Goal: Task Accomplishment & Management: Use online tool/utility

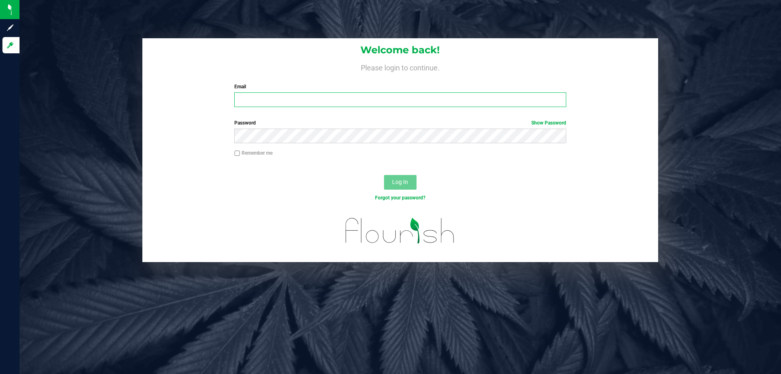
click at [312, 96] on input "Email" at bounding box center [399, 99] width 331 height 15
click at [329, 93] on input "[EMAIL_ADDRESS]" at bounding box center [399, 99] width 331 height 15
type input "[EMAIL_ADDRESS][DOMAIN_NAME]"
click at [384, 175] on button "Log In" at bounding box center [400, 182] width 33 height 15
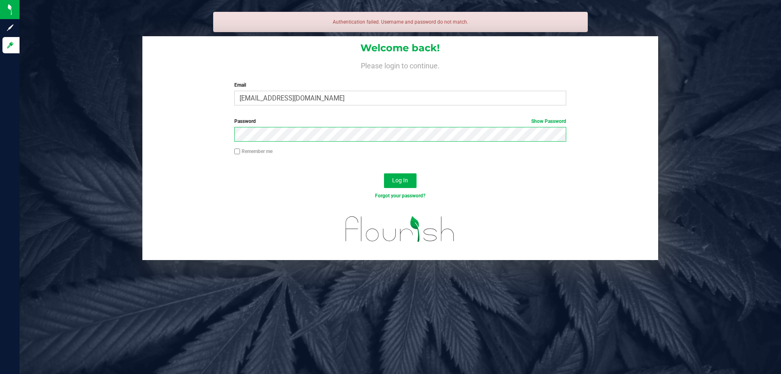
click at [384, 173] on button "Log In" at bounding box center [400, 180] width 33 height 15
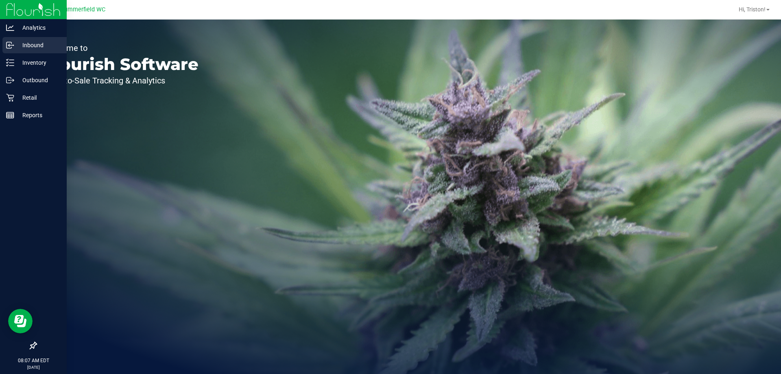
click at [23, 43] on p "Inbound" at bounding box center [38, 45] width 49 height 10
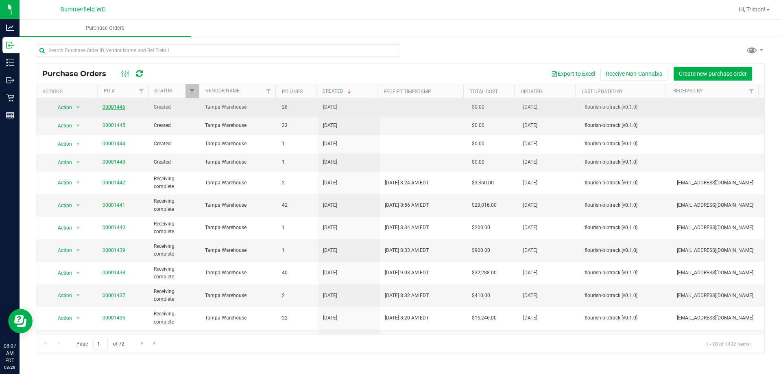
click at [115, 106] on link "00001446" at bounding box center [113, 107] width 23 height 6
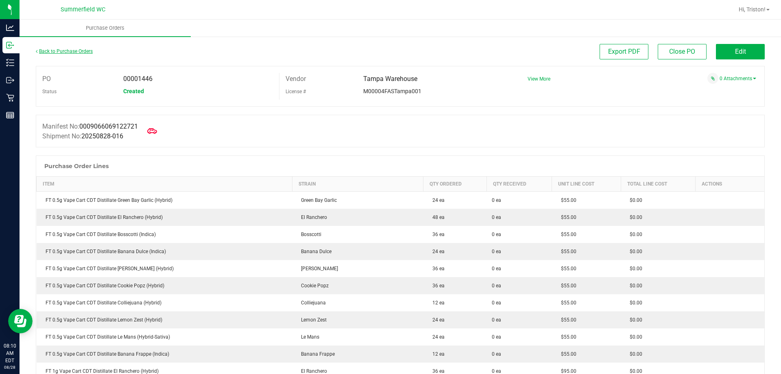
click at [75, 51] on link "Back to Purchase Orders" at bounding box center [64, 51] width 57 height 6
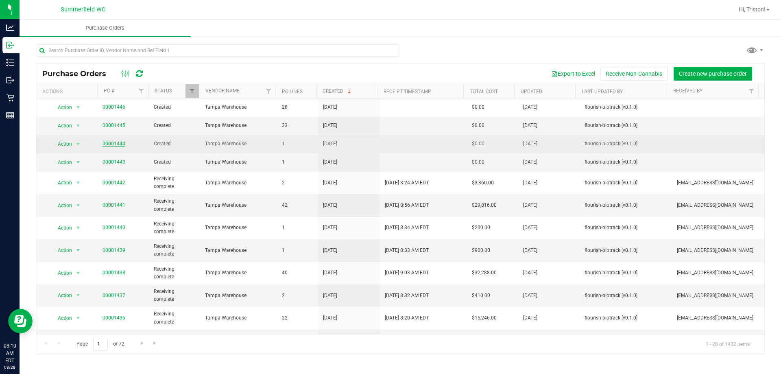
click at [115, 144] on link "00001444" at bounding box center [113, 144] width 23 height 6
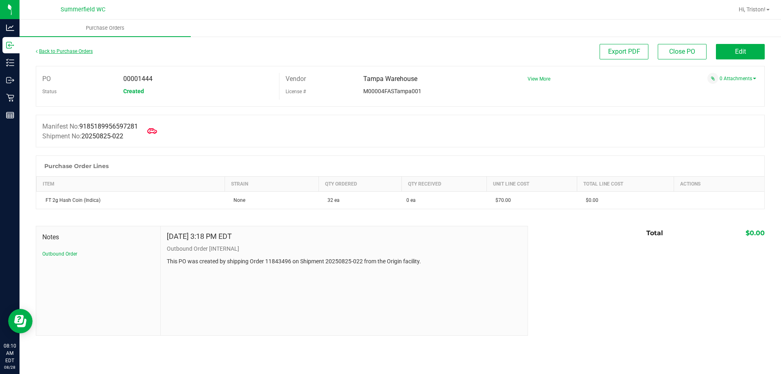
click at [54, 53] on link "Back to Purchase Orders" at bounding box center [64, 51] width 57 height 6
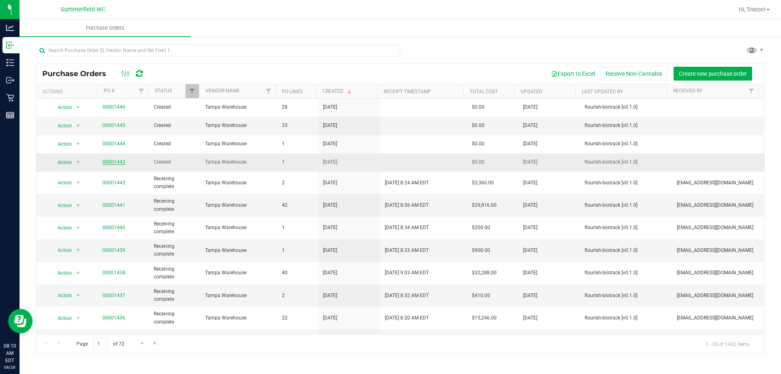
click at [111, 161] on link "00001443" at bounding box center [113, 162] width 23 height 6
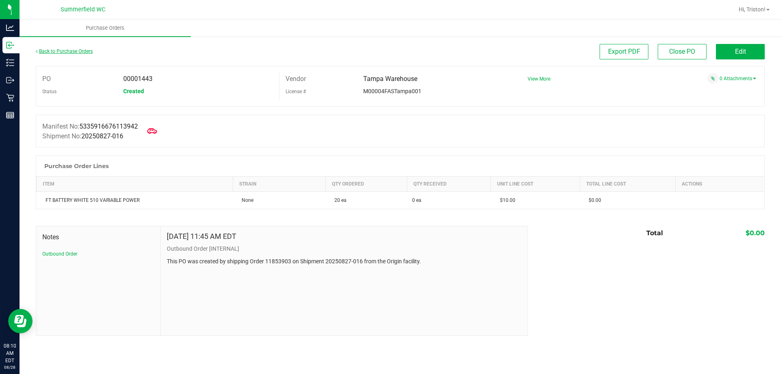
click at [75, 53] on link "Back to Purchase Orders" at bounding box center [64, 51] width 57 height 6
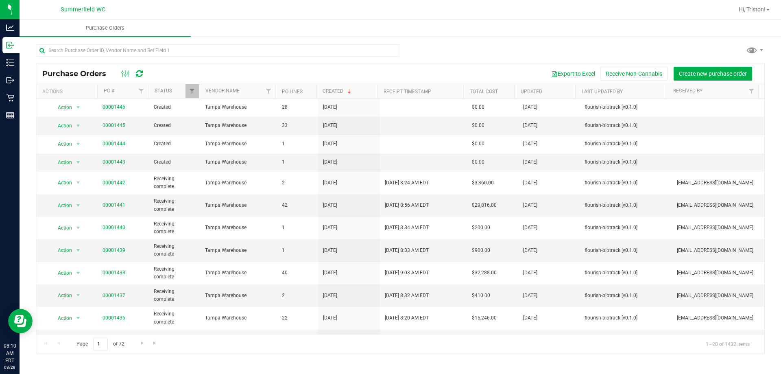
click at [296, 70] on div "Export to Excel Receive Non-Cannabis Create new purchase order" at bounding box center [455, 74] width 606 height 14
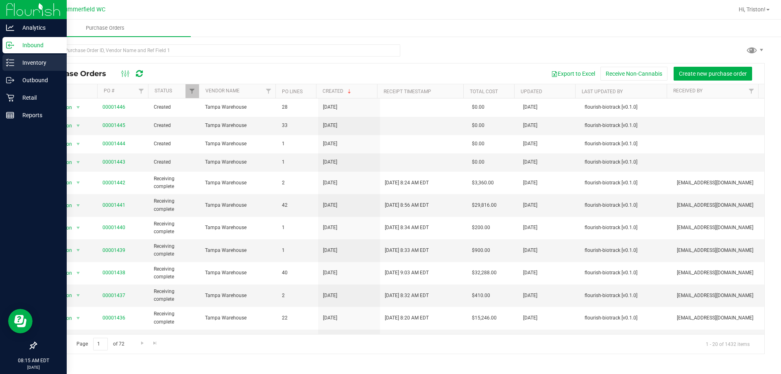
click at [35, 63] on p "Inventory" at bounding box center [38, 63] width 49 height 10
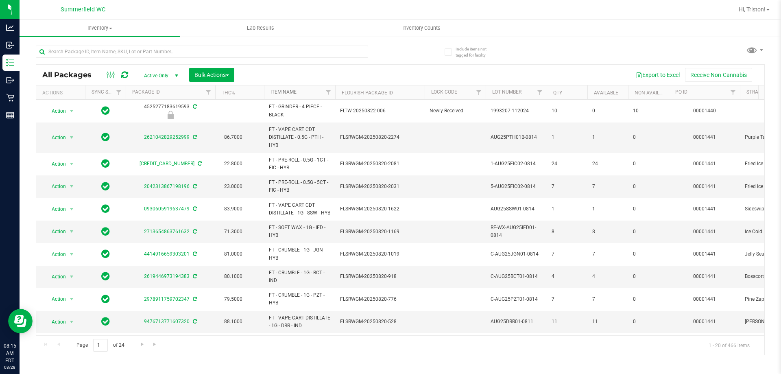
click at [291, 91] on link "Item Name" at bounding box center [283, 92] width 26 height 6
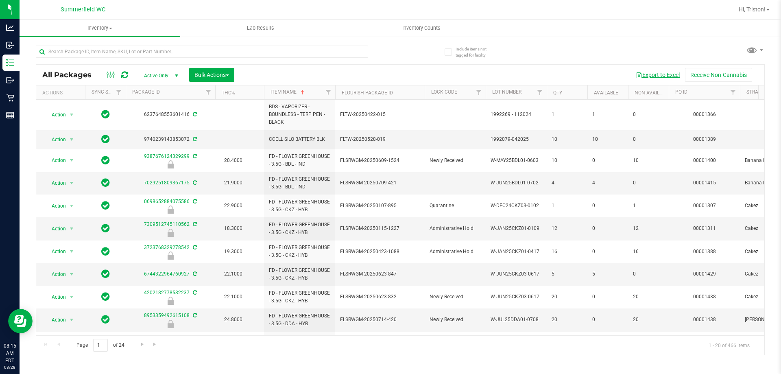
click at [651, 76] on button "Export to Excel" at bounding box center [657, 75] width 54 height 14
click at [338, 65] on div "All Packages Active Only Active Only Lab Samples Locked All External Internal B…" at bounding box center [400, 75] width 728 height 20
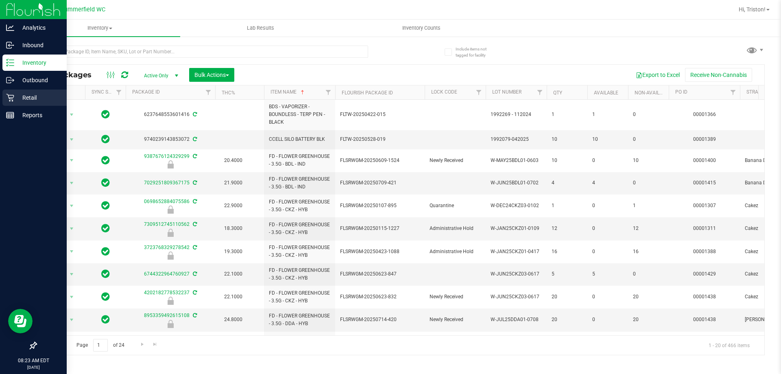
click at [19, 97] on p "Retail" at bounding box center [38, 98] width 49 height 10
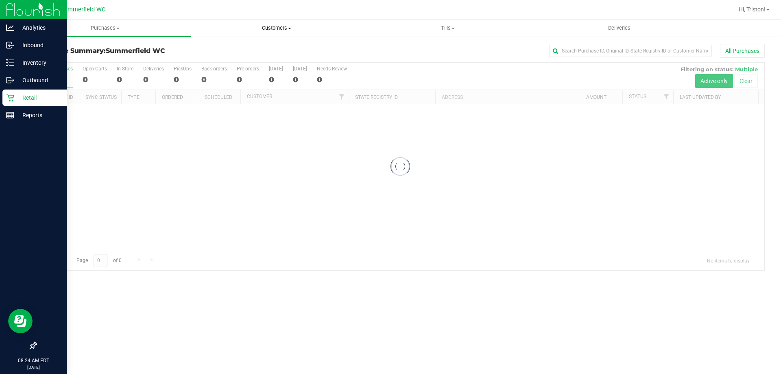
click at [281, 24] on span "Customers" at bounding box center [276, 27] width 170 height 7
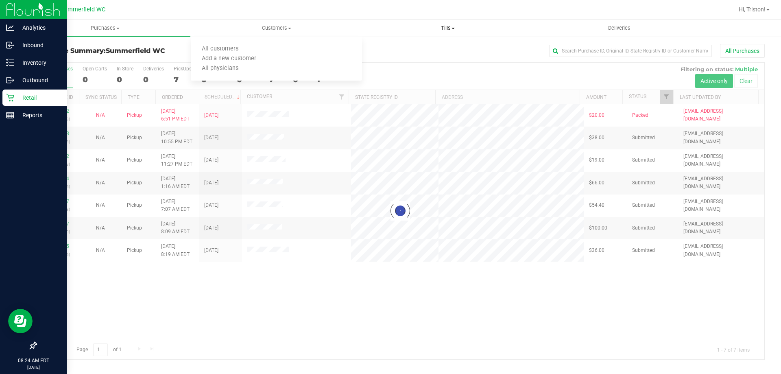
click at [456, 28] on span "Tills" at bounding box center [447, 27] width 170 height 7
click at [428, 46] on li "Manage tills" at bounding box center [447, 49] width 171 height 10
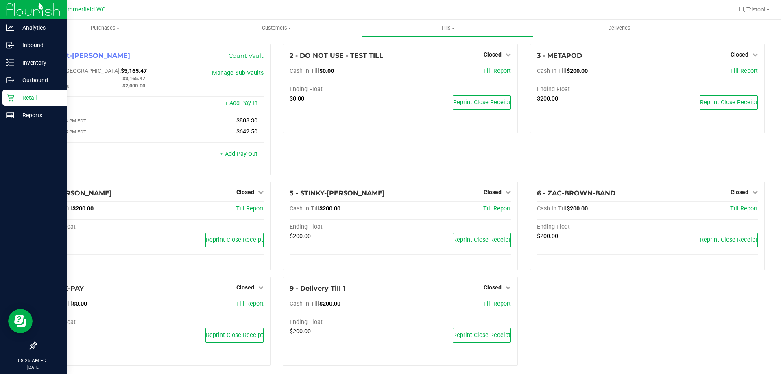
click at [273, 146] on div "1 - Vault-[PERSON_NAME] Count Vault Cash In Vault: $5,165.47 Main: $3,165.47 Ch…" at bounding box center [153, 112] width 247 height 137
click at [730, 52] on span "Closed" at bounding box center [739, 54] width 18 height 7
click at [730, 70] on link "Open Till" at bounding box center [739, 71] width 22 height 7
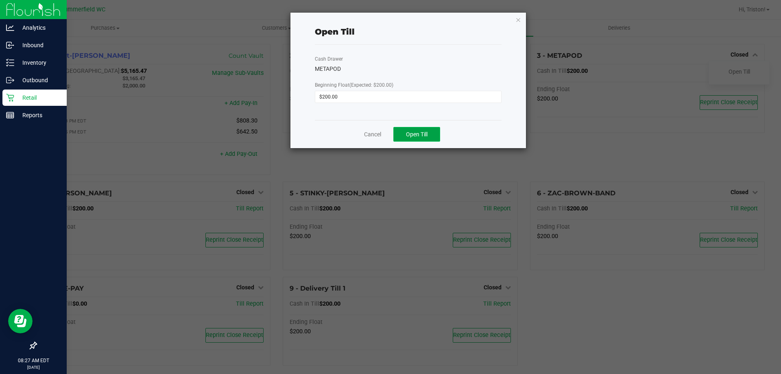
click at [409, 137] on span "Open Till" at bounding box center [417, 134] width 22 height 7
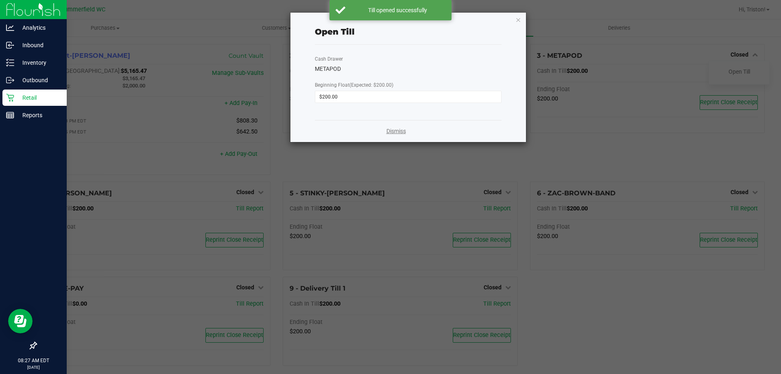
click at [397, 131] on link "Dismiss" at bounding box center [396, 131] width 20 height 9
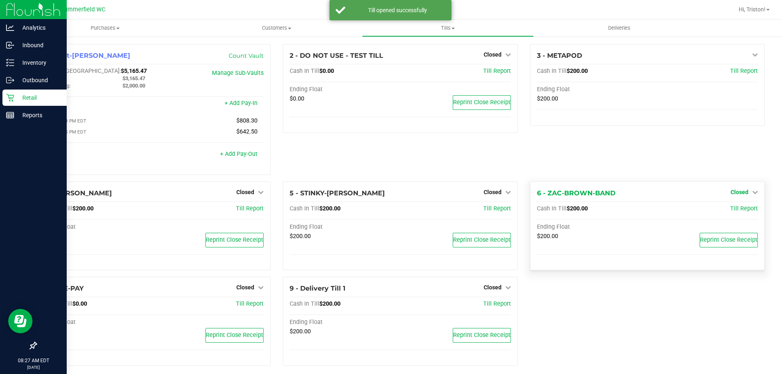
click at [734, 194] on span "Closed" at bounding box center [739, 192] width 18 height 7
click at [728, 211] on link "Open Till" at bounding box center [739, 208] width 22 height 7
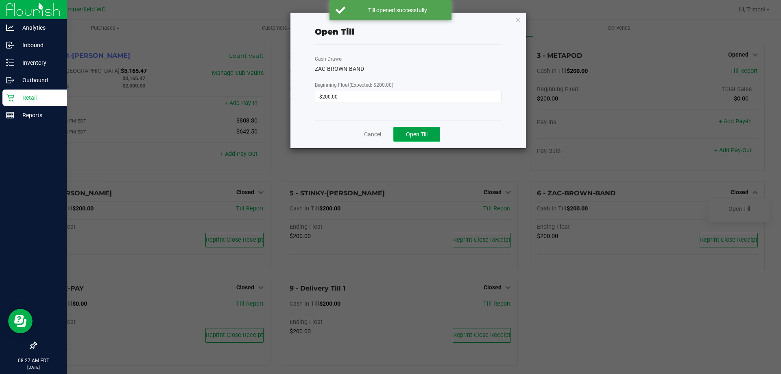
click at [406, 129] on button "Open Till" at bounding box center [416, 134] width 47 height 15
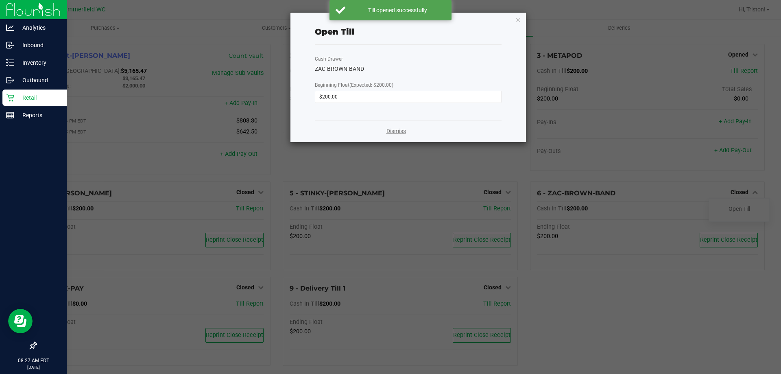
click at [398, 133] on link "Dismiss" at bounding box center [396, 131] width 20 height 9
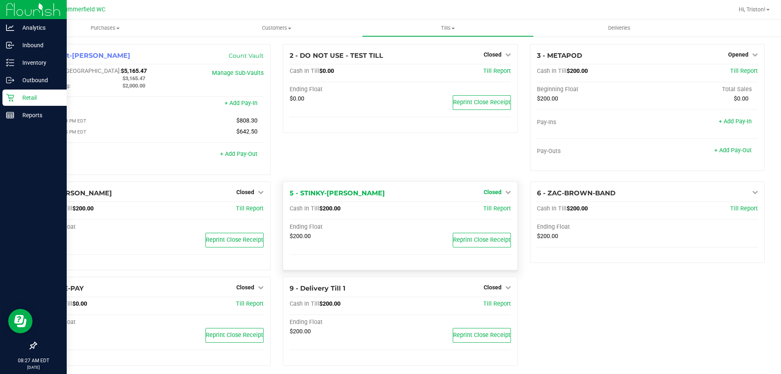
click at [489, 192] on span "Closed" at bounding box center [493, 192] width 18 height 7
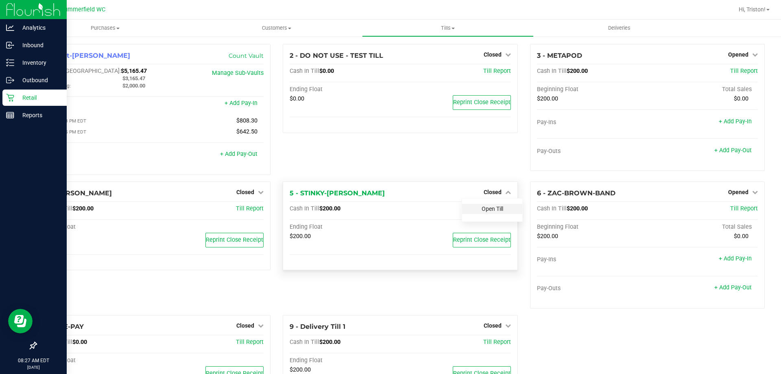
click at [489, 208] on link "Open Till" at bounding box center [493, 208] width 22 height 7
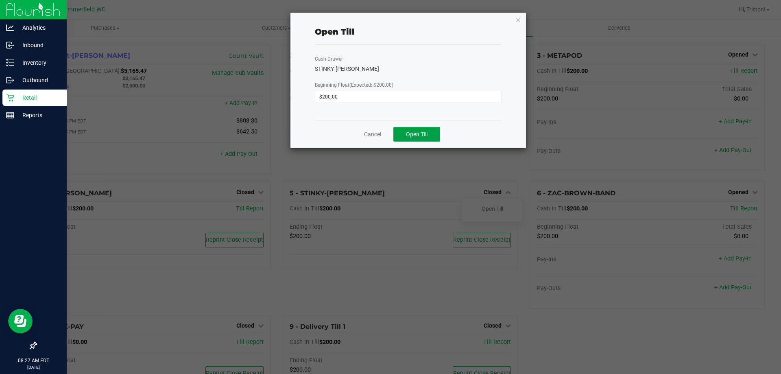
click at [430, 131] on button "Open Till" at bounding box center [416, 134] width 47 height 15
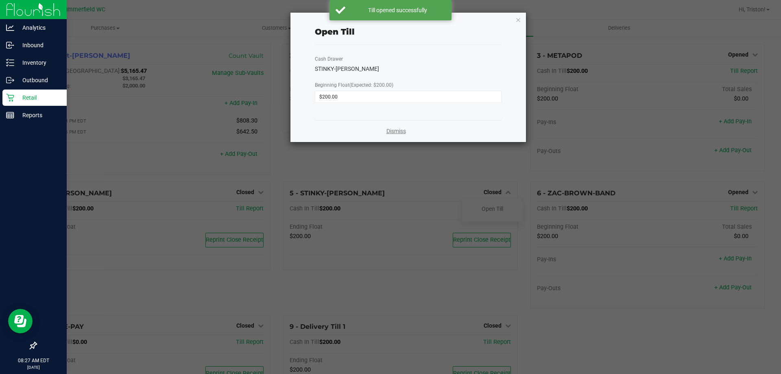
drag, startPoint x: 396, startPoint y: 130, endPoint x: 262, endPoint y: 183, distance: 144.2
click at [395, 130] on link "Dismiss" at bounding box center [396, 131] width 20 height 9
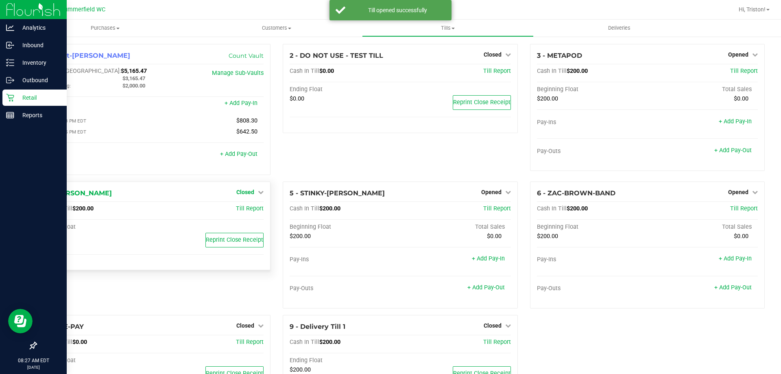
click at [242, 194] on span "Closed" at bounding box center [245, 192] width 18 height 7
click at [242, 212] on link "Open Till" at bounding box center [245, 208] width 22 height 7
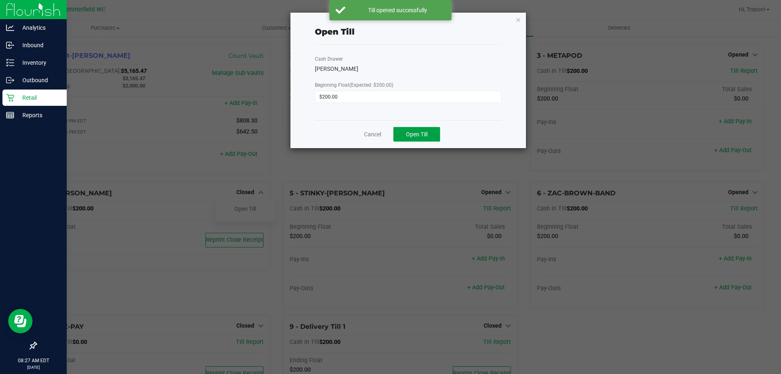
click at [412, 140] on button "Open Till" at bounding box center [416, 134] width 47 height 15
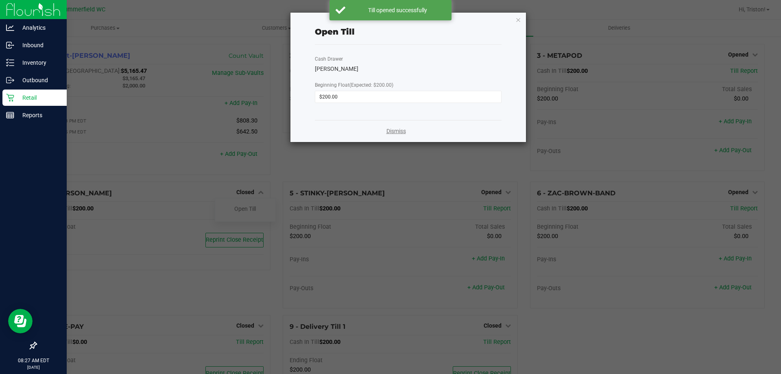
click at [398, 129] on link "Dismiss" at bounding box center [396, 131] width 20 height 9
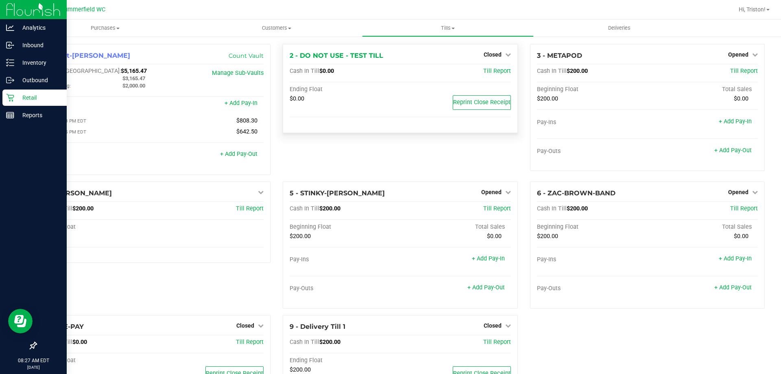
drag, startPoint x: 386, startPoint y: 167, endPoint x: 357, endPoint y: 102, distance: 70.3
click at [385, 167] on div "2 - DO NOT USE - TEST TILL Closed Open Till Cash In Till $0.00 Till Report Endi…" at bounding box center [400, 112] width 247 height 137
click at [325, 152] on div "2 - DO NOT USE - TEST TILL Closed Open Till Cash In Till $0.00 Till Report Endi…" at bounding box center [400, 112] width 247 height 137
click at [40, 65] on p "Inventory" at bounding box center [38, 63] width 49 height 10
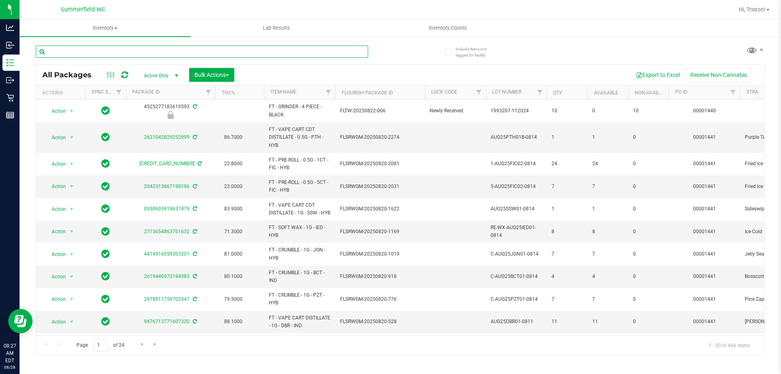
click at [253, 46] on input "text" at bounding box center [202, 52] width 332 height 12
type input "ssw"
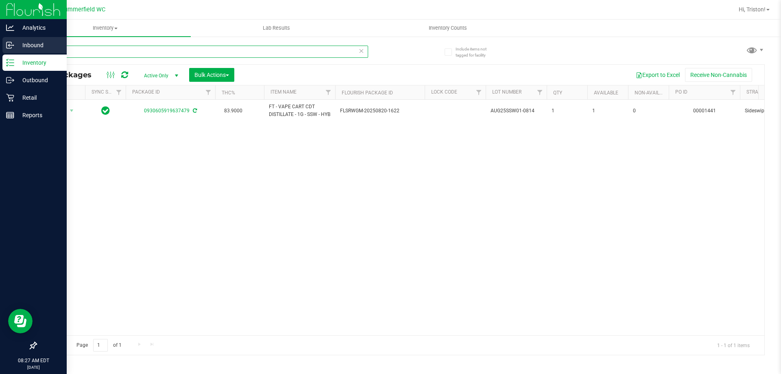
drag, startPoint x: 230, startPoint y: 49, endPoint x: 0, endPoint y: 48, distance: 230.2
click at [0, 48] on div "Analytics Inbound Inventory Outbound Retail Reports 08:27 AM EDT [DATE] 08/28 […" at bounding box center [390, 187] width 781 height 374
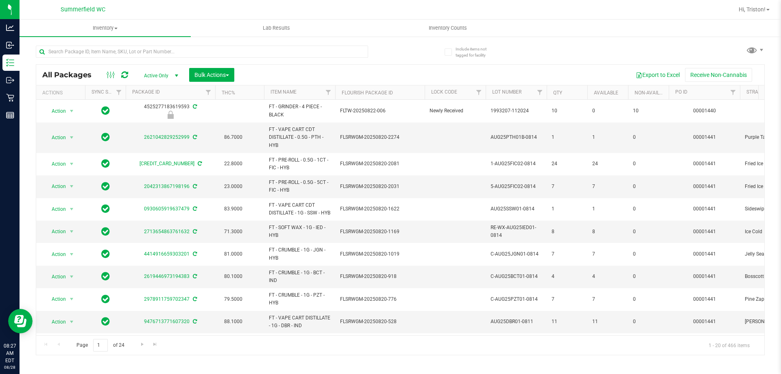
click at [420, 65] on div "All Packages Active Only Active Only Lab Samples Locked All External Internal B…" at bounding box center [400, 75] width 728 height 20
click at [259, 70] on div "Export to Excel Receive Non-Cannabis" at bounding box center [499, 75] width 518 height 14
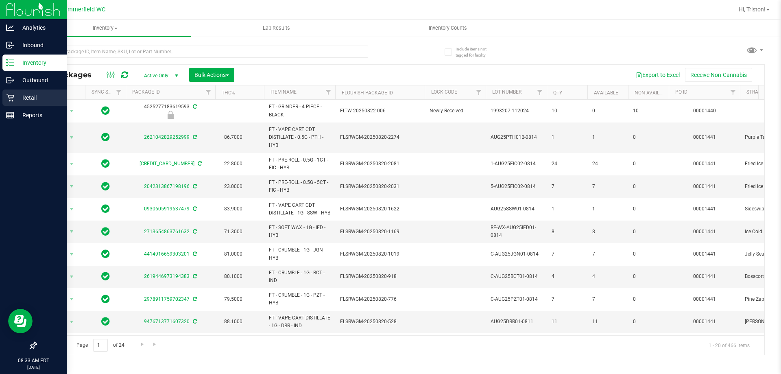
click at [18, 101] on p "Retail" at bounding box center [38, 98] width 49 height 10
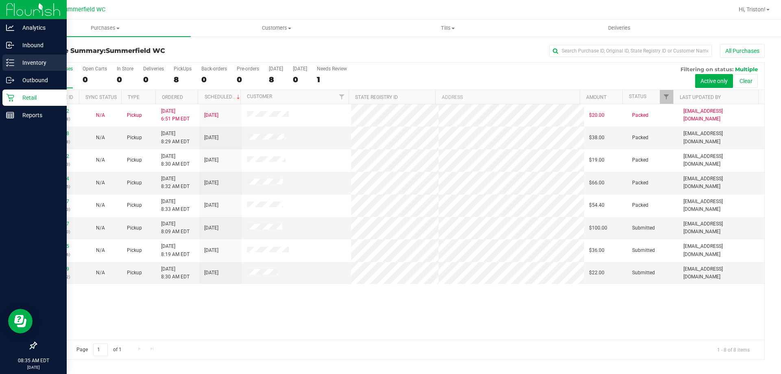
click at [11, 65] on line at bounding box center [11, 65] width 4 height 0
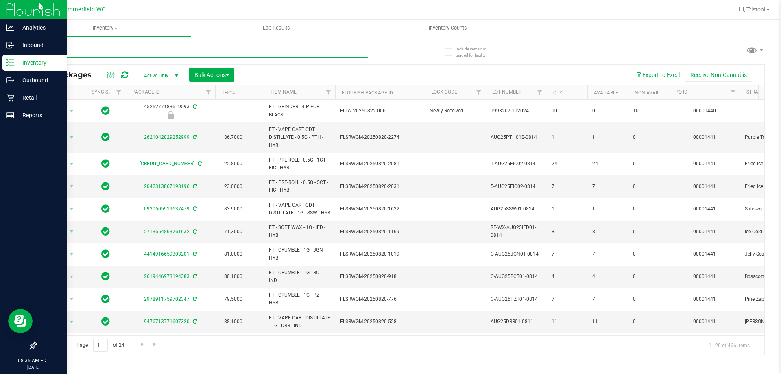
click at [216, 52] on input "text" at bounding box center [202, 52] width 332 height 12
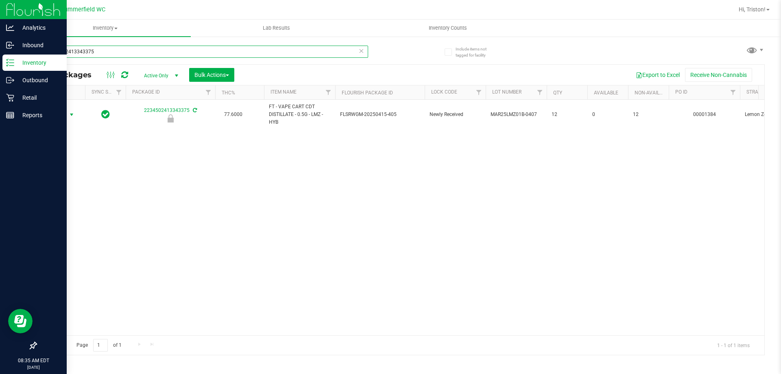
type input "2234502413343375"
click at [67, 115] on span "select" at bounding box center [72, 114] width 10 height 11
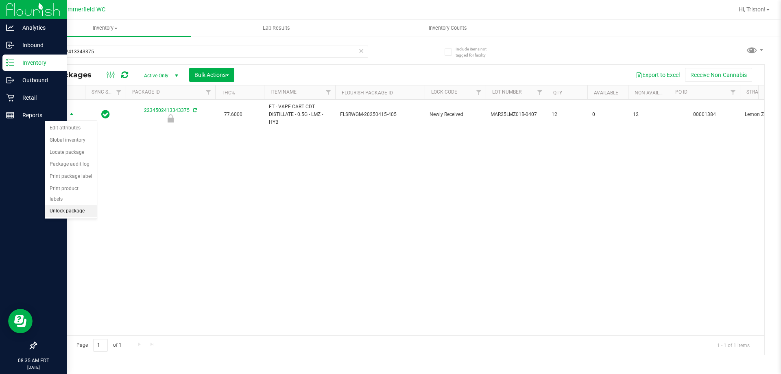
click at [68, 205] on li "Unlock package" at bounding box center [71, 211] width 52 height 12
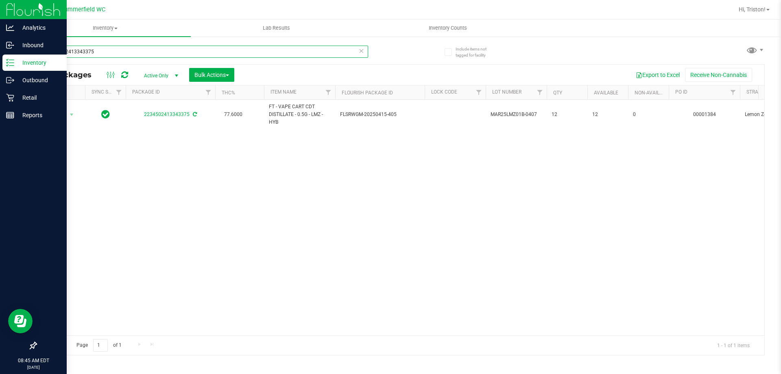
click at [112, 48] on input "2234502413343375" at bounding box center [202, 52] width 332 height 12
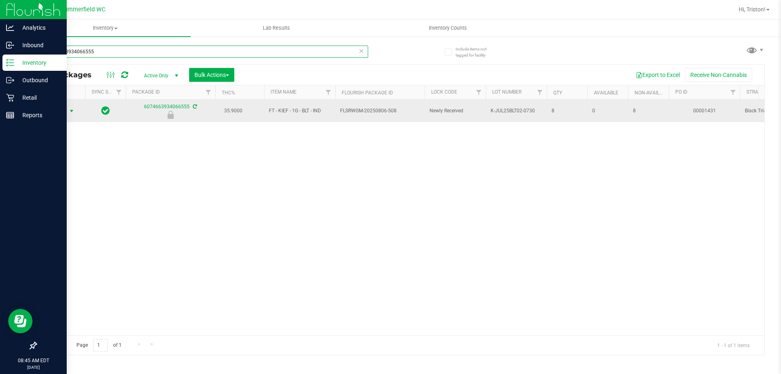
type input "6074663934066555"
click at [65, 109] on span "Action" at bounding box center [55, 110] width 22 height 11
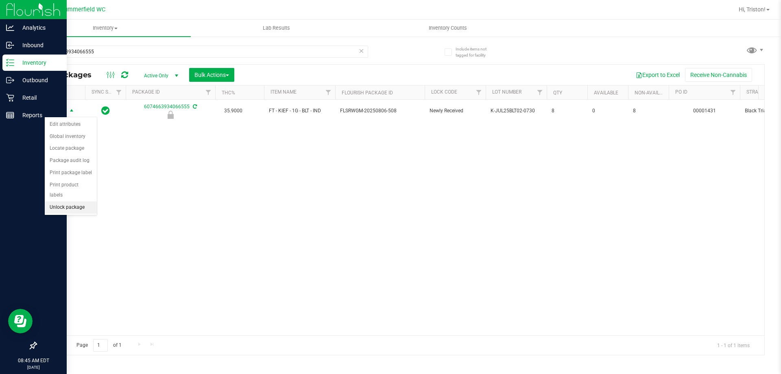
click at [71, 201] on li "Unlock package" at bounding box center [71, 207] width 52 height 12
